Goal: Task Accomplishment & Management: Manage account settings

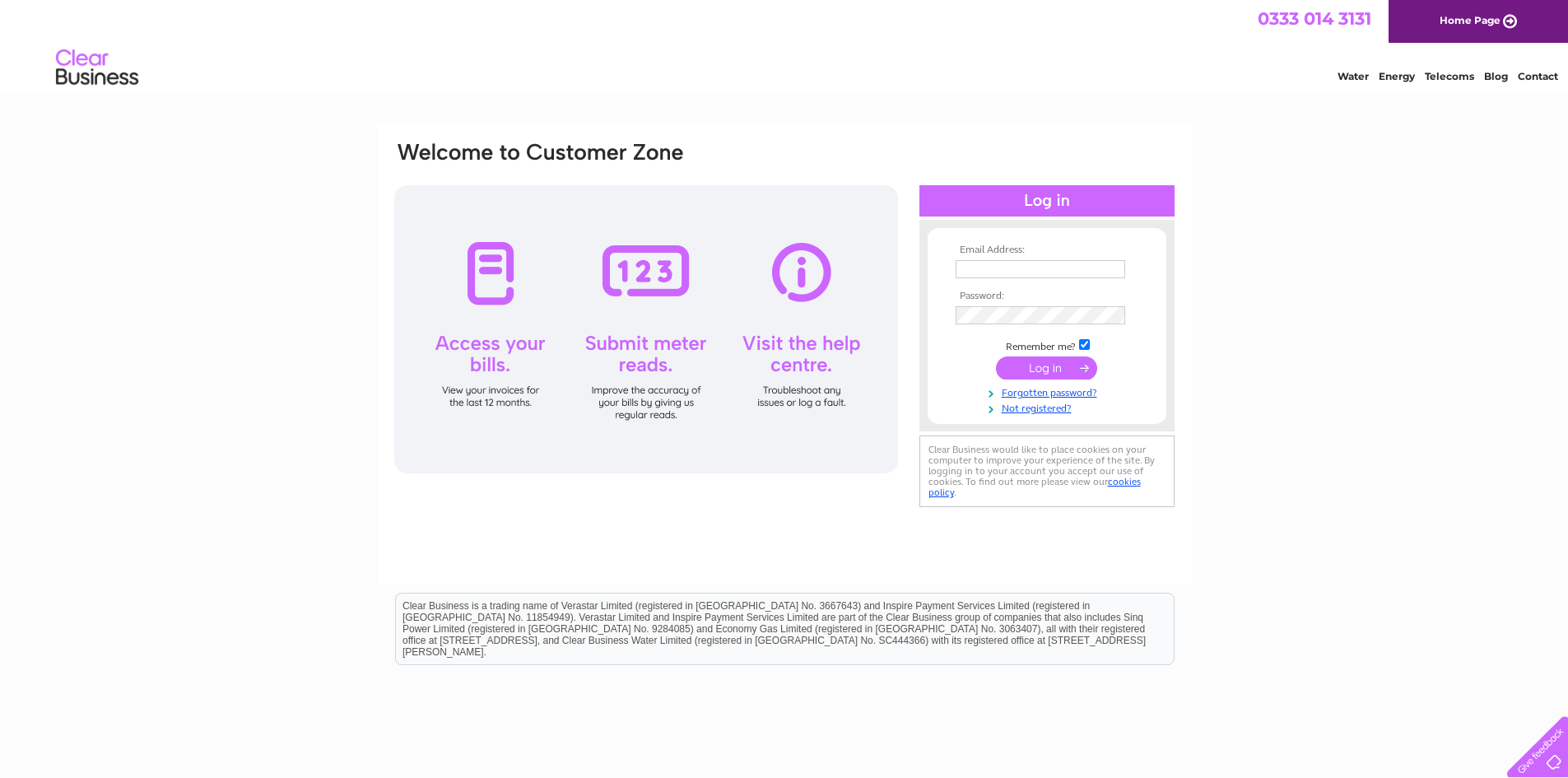
type input "stainersbakery@hotmail.co.uk"
click at [1067, 376] on input "submit" at bounding box center [1047, 368] width 101 height 23
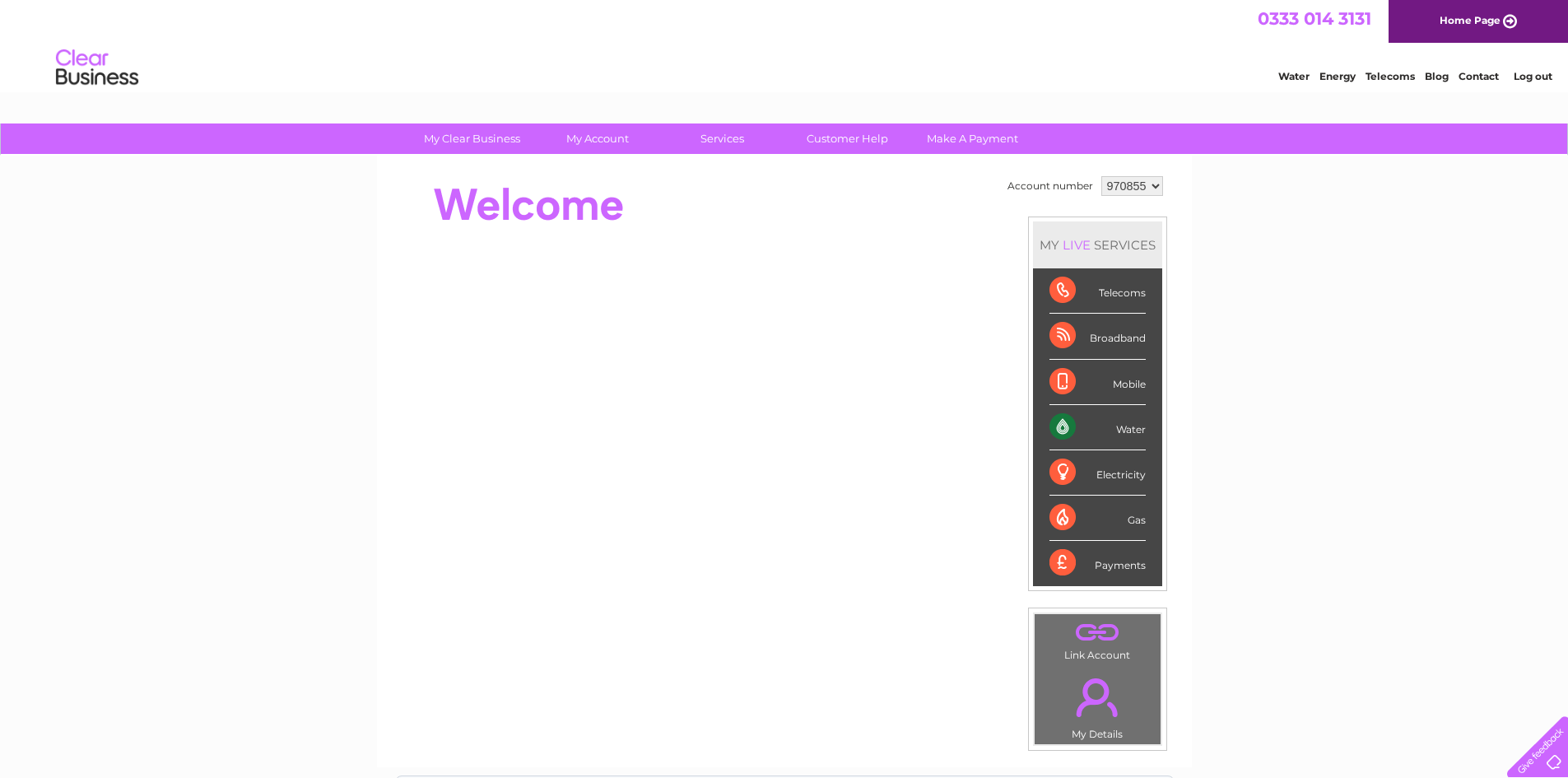
click at [1139, 435] on div "Water" at bounding box center [1098, 427] width 96 height 45
click at [1063, 434] on div "Water" at bounding box center [1098, 427] width 96 height 45
click at [1295, 79] on link "Water" at bounding box center [1294, 76] width 32 height 12
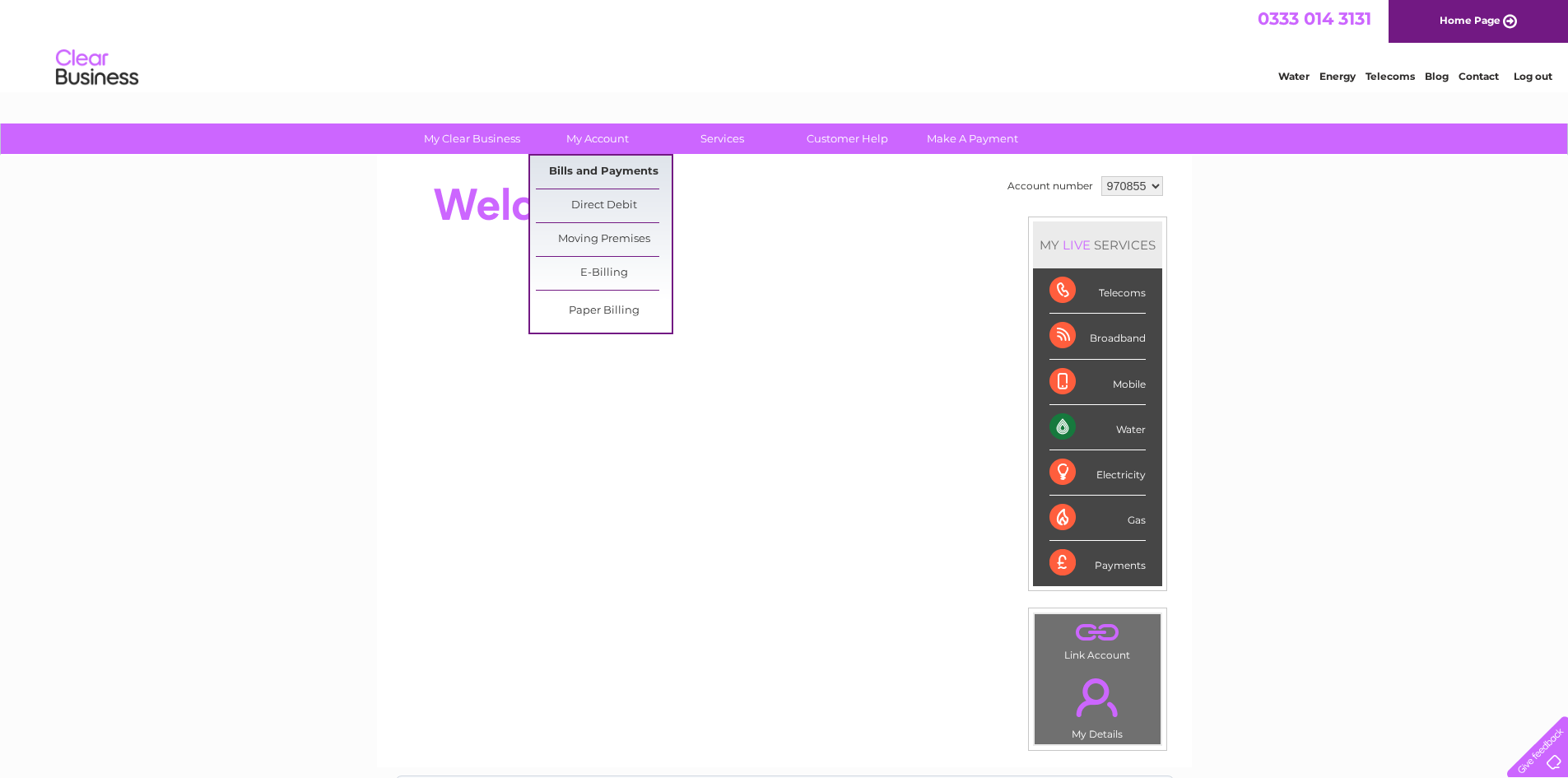
click at [591, 171] on link "Bills and Payments" at bounding box center [603, 172] width 135 height 33
click at [588, 173] on link "Bills and Payments" at bounding box center [603, 172] width 135 height 33
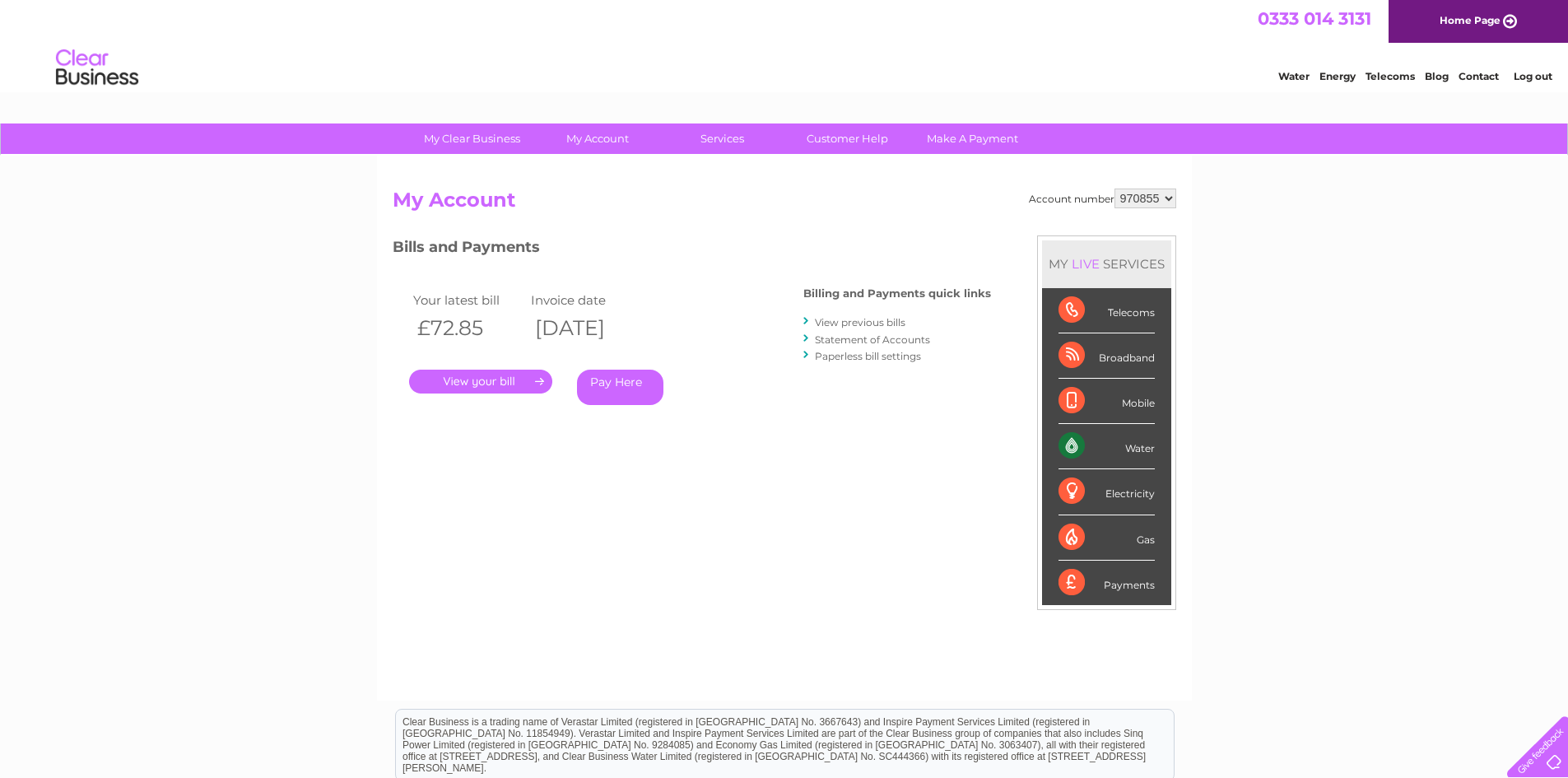
click at [469, 385] on link "." at bounding box center [480, 382] width 143 height 24
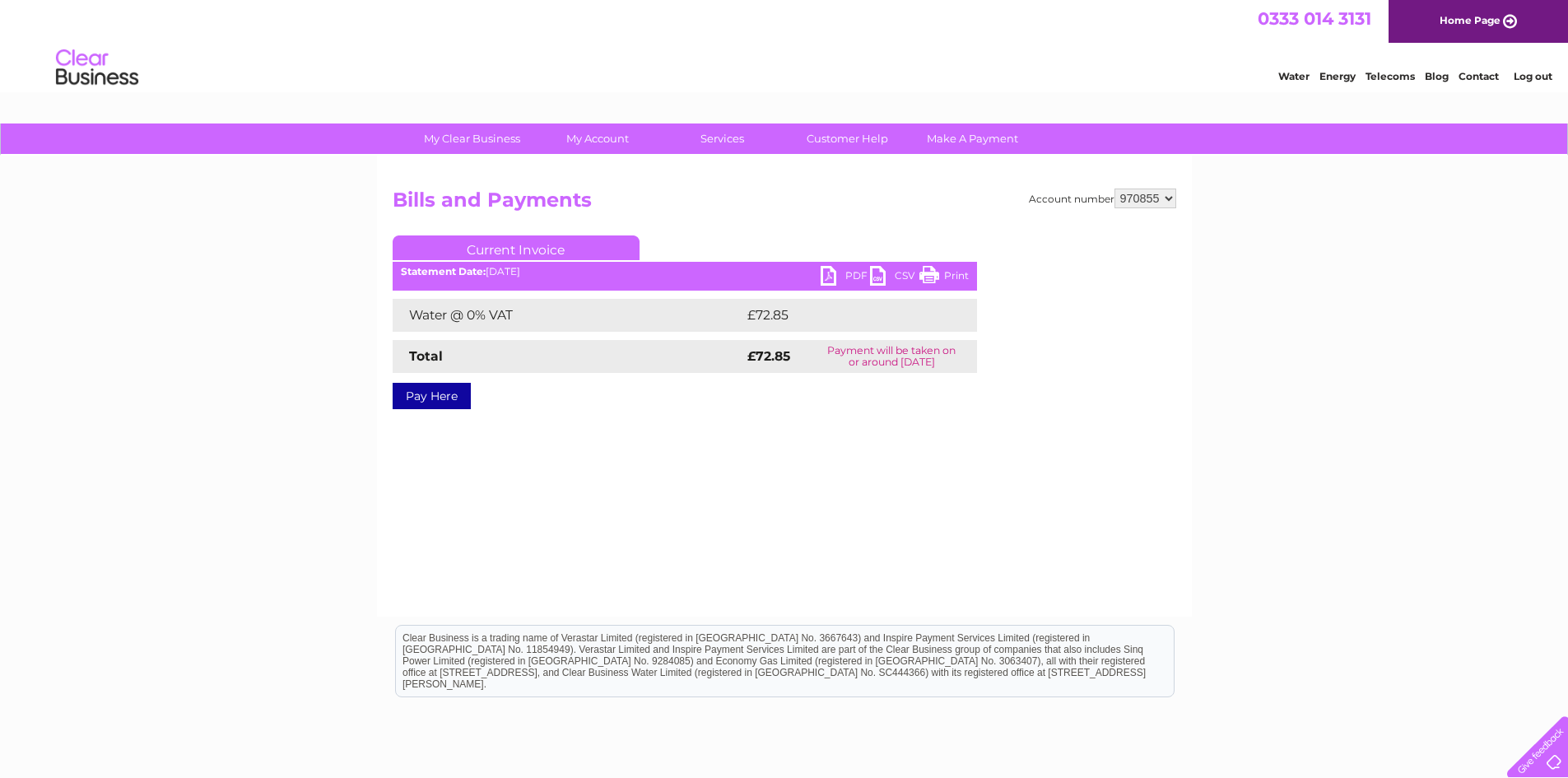
click at [828, 278] on link "PDF" at bounding box center [845, 278] width 49 height 24
click at [1162, 197] on select "970855 970858" at bounding box center [1145, 199] width 61 height 20
select select "970858"
click at [1114, 189] on select "970855 970858" at bounding box center [1145, 199] width 61 height 20
click at [826, 277] on link "PDF" at bounding box center [845, 278] width 49 height 24
